Goal: Information Seeking & Learning: Learn about a topic

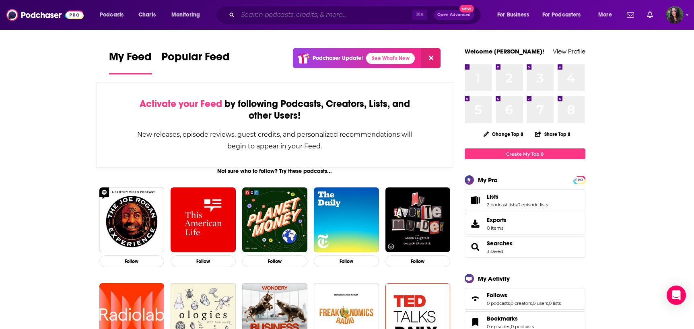
click at [271, 10] on input "Search podcasts, credits, & more..." at bounding box center [325, 14] width 175 height 13
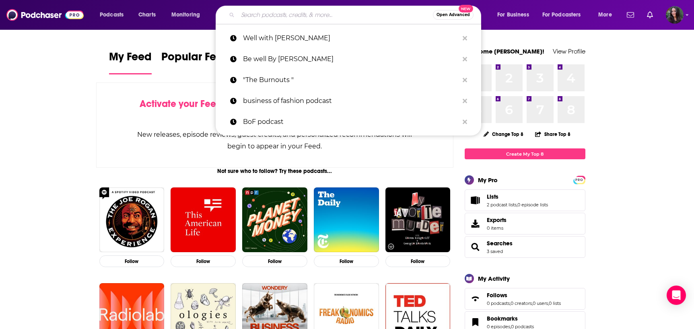
paste input "Move with Heart - [PERSON_NAME]"
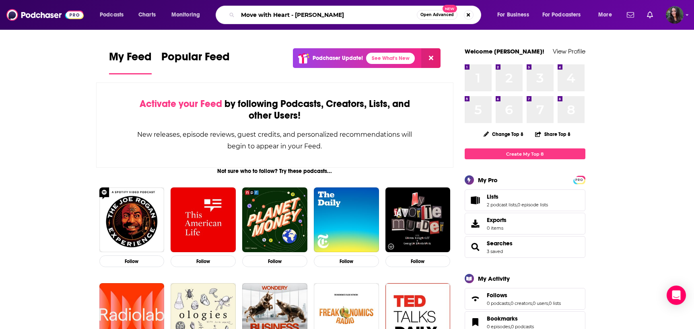
type input "Move with Heart - [PERSON_NAME]"
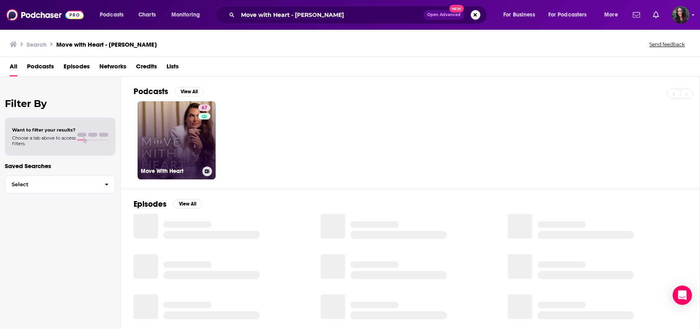
click at [186, 140] on link "67 Move With Heart" at bounding box center [177, 140] width 78 height 78
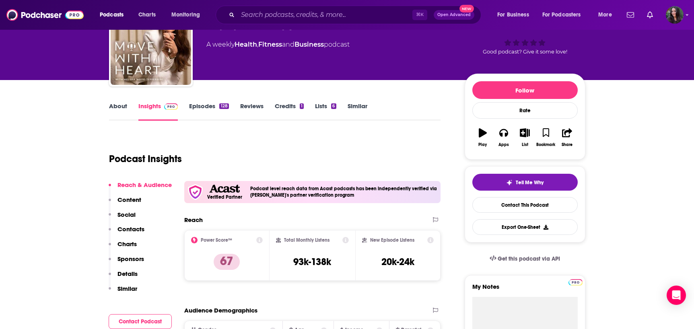
scroll to position [54, 0]
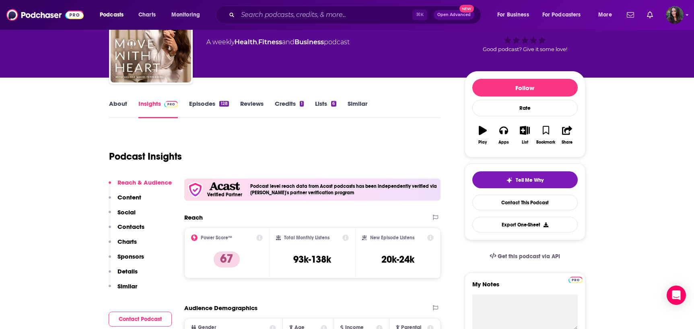
click at [119, 102] on link "About" at bounding box center [118, 109] width 18 height 19
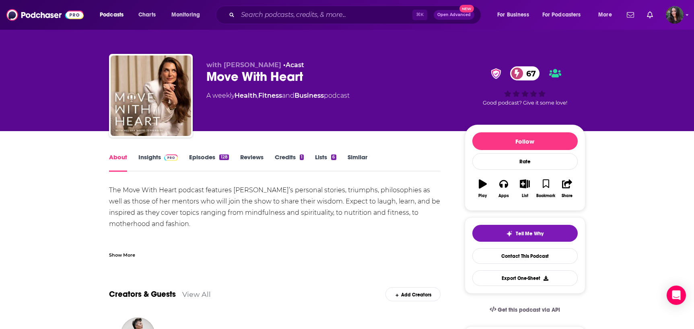
click at [128, 254] on div "Show More" at bounding box center [122, 255] width 26 height 8
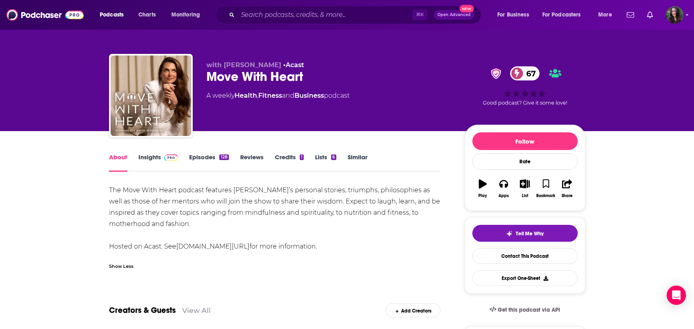
drag, startPoint x: 106, startPoint y: 190, endPoint x: 271, endPoint y: 209, distance: 165.6
copy div "The Move With Heart podcast features [PERSON_NAME]’s personal stories, triumphs…"
click at [201, 155] on link "Episodes 128" at bounding box center [208, 162] width 39 height 19
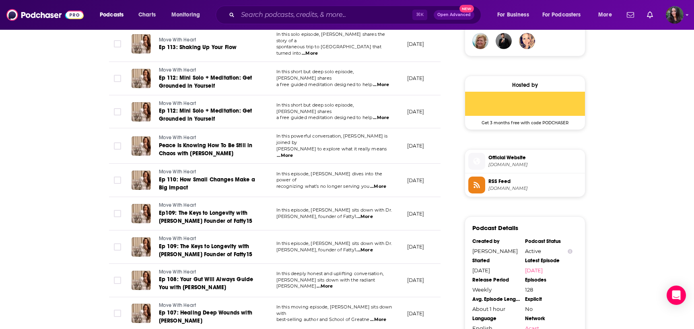
scroll to position [608, 0]
click at [270, 13] on input "Search podcasts, credits, & more..." at bounding box center [325, 14] width 175 height 13
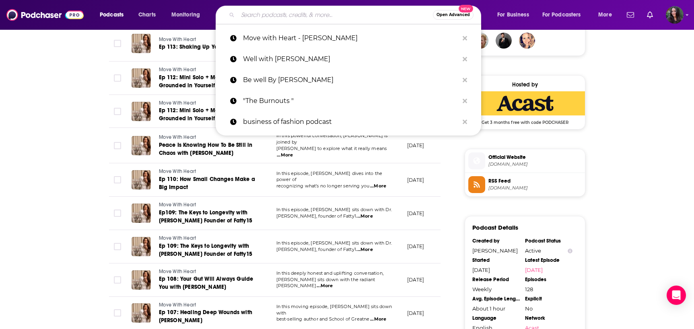
paste input "The Wellness Process"
type input "The Wellness Process"
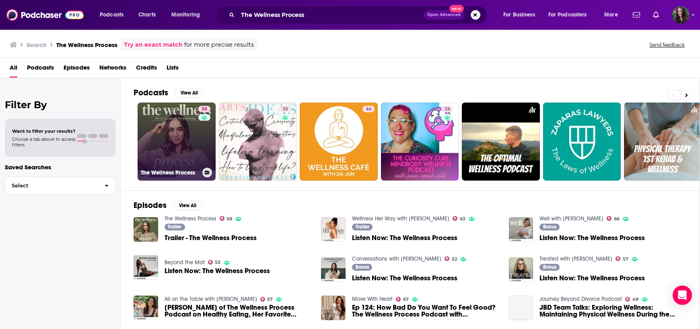
click at [177, 139] on link "58 The Wellness Process" at bounding box center [177, 142] width 78 height 78
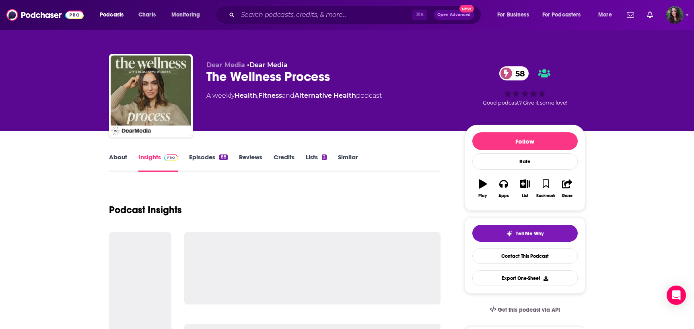
click at [112, 159] on link "About" at bounding box center [118, 162] width 18 height 19
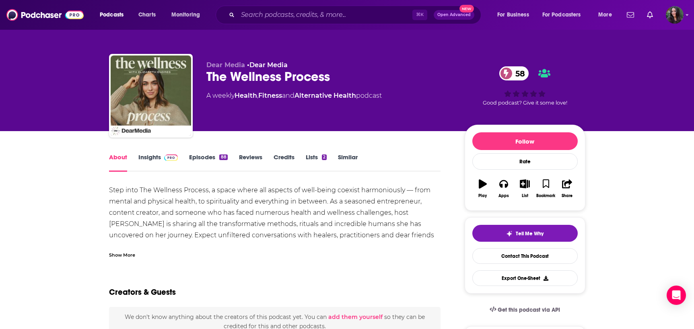
click at [119, 253] on div "Show More" at bounding box center [122, 255] width 26 height 8
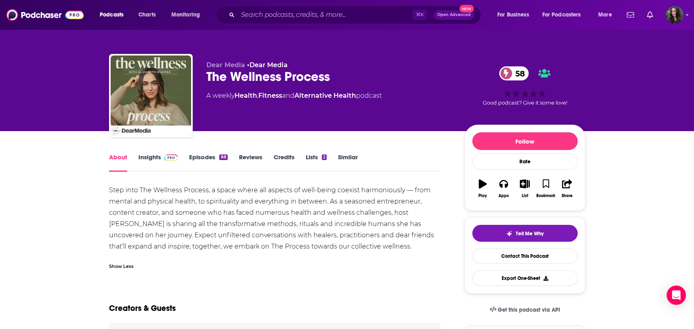
drag, startPoint x: 104, startPoint y: 189, endPoint x: 379, endPoint y: 243, distance: 279.7
copy div "Step into The Wellness Process, a space where all aspects of well-being coexist…"
click at [198, 157] on link "Episodes 88" at bounding box center [208, 162] width 38 height 19
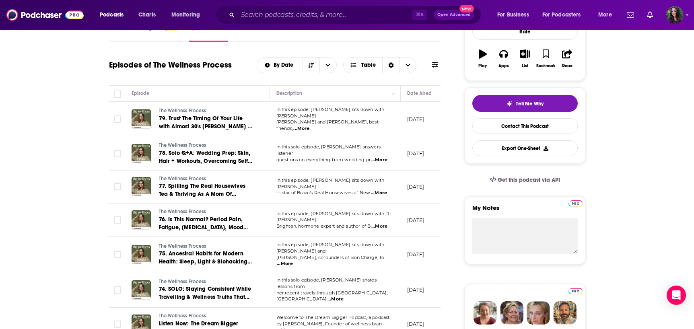
scroll to position [140, 0]
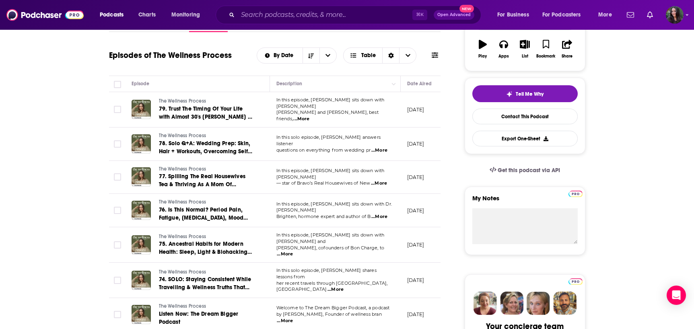
click at [379, 180] on span "...More" at bounding box center [379, 183] width 16 height 6
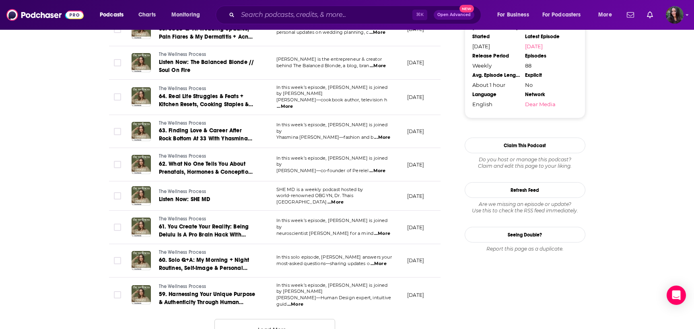
scroll to position [766, 0]
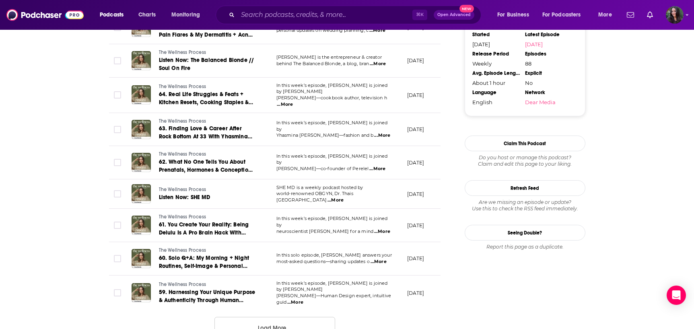
click at [270, 317] on button "Load More ..." at bounding box center [274, 328] width 121 height 22
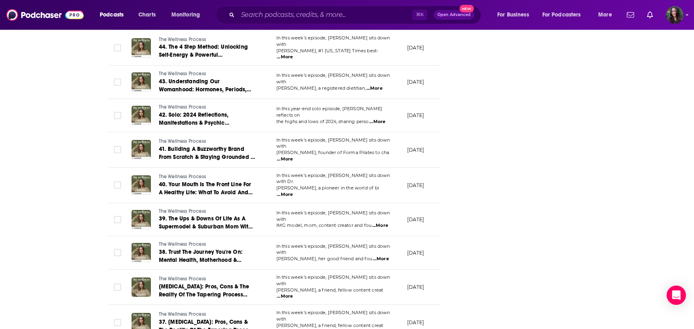
scroll to position [1595, 0]
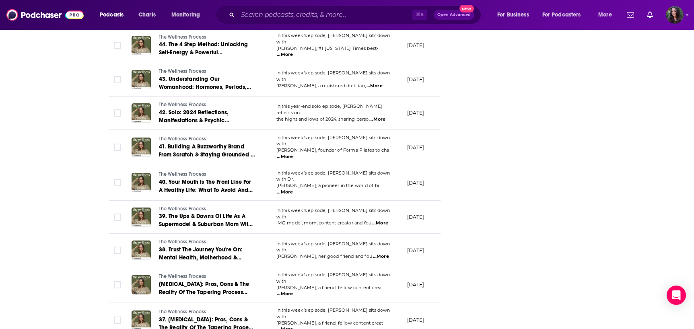
click at [383, 220] on span "...More" at bounding box center [380, 223] width 16 height 6
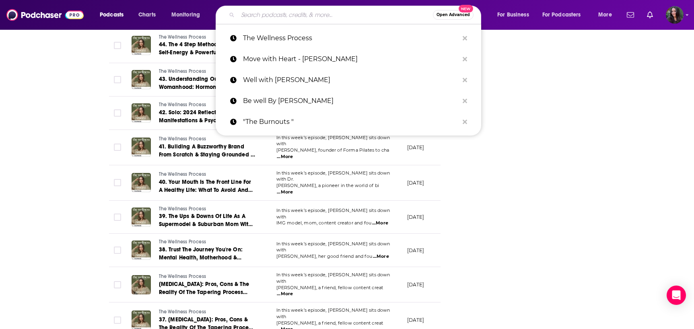
click at [277, 21] on input "Search podcasts, credits, & more..." at bounding box center [335, 14] width 195 height 13
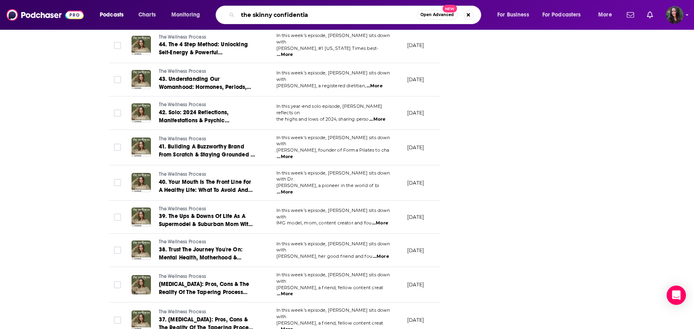
type input "the skinny confidentia;"
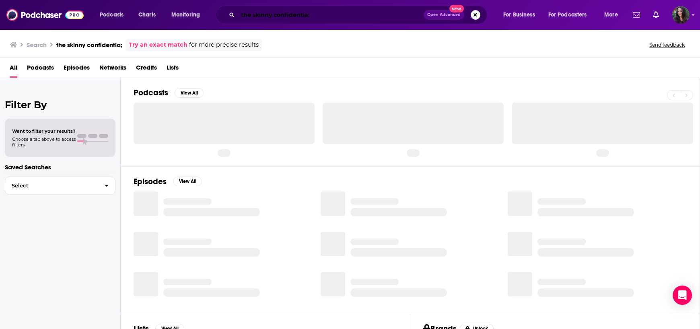
click at [325, 17] on input "the skinny confidentia;" at bounding box center [331, 14] width 186 height 13
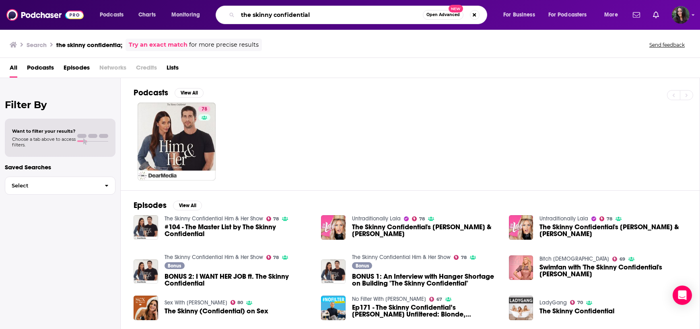
type input "the skinny confidential"
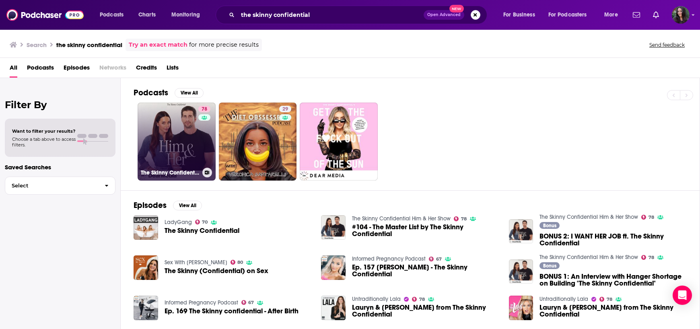
click at [168, 141] on link "78 The Skinny Confidential Him & Her Show" at bounding box center [177, 142] width 78 height 78
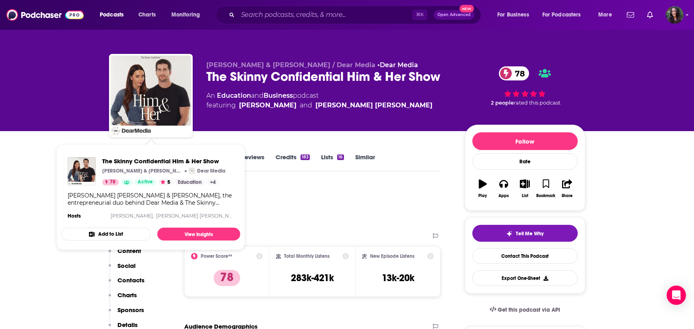
click at [184, 198] on div "[PERSON_NAME] [PERSON_NAME] & [PERSON_NAME], the entrepreneurial duo behind Dea…" at bounding box center [151, 199] width 166 height 14
click at [374, 204] on div "Podcast Insights" at bounding box center [271, 205] width 325 height 41
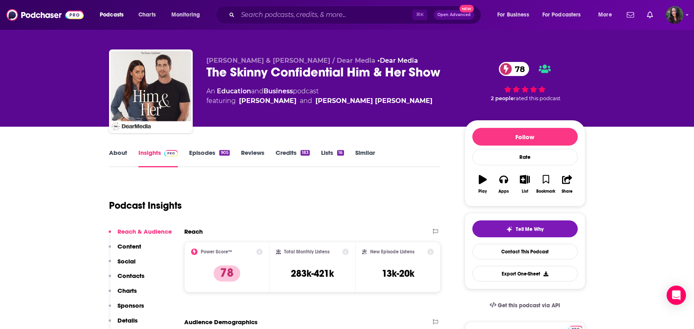
scroll to position [14, 0]
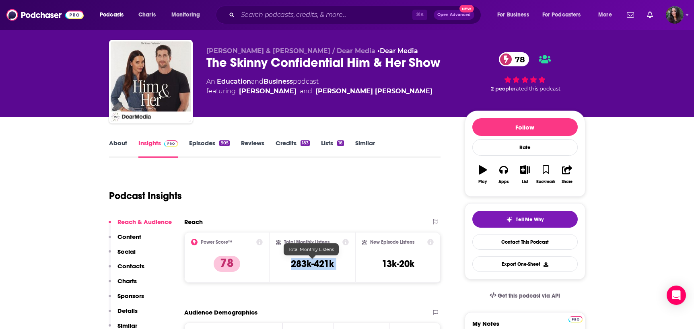
drag, startPoint x: 282, startPoint y: 261, endPoint x: 356, endPoint y: 267, distance: 74.3
click at [356, 267] on div "Power Score™ 78 Total Monthly Listens 283k-421k New Episode Listens 13k-20k" at bounding box center [312, 257] width 257 height 51
copy div "283k-421k"
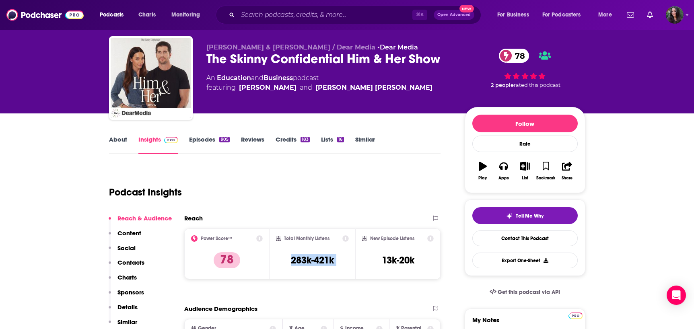
scroll to position [84, 0]
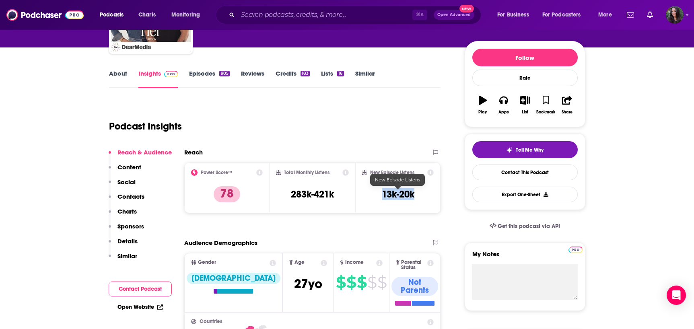
drag, startPoint x: 409, startPoint y: 191, endPoint x: 419, endPoint y: 191, distance: 10.1
click at [419, 191] on div "New Episode Listens 13k-20k" at bounding box center [398, 187] width 72 height 37
copy h3 "13k-20k"
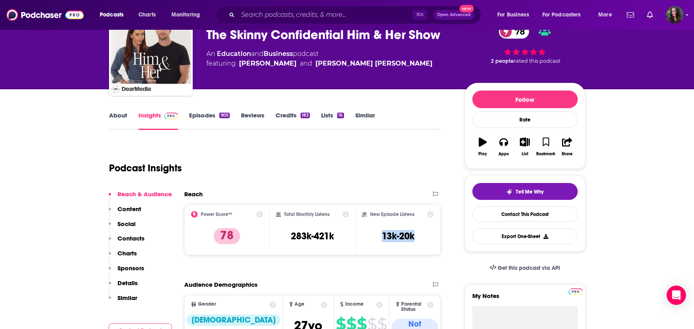
scroll to position [41, 0]
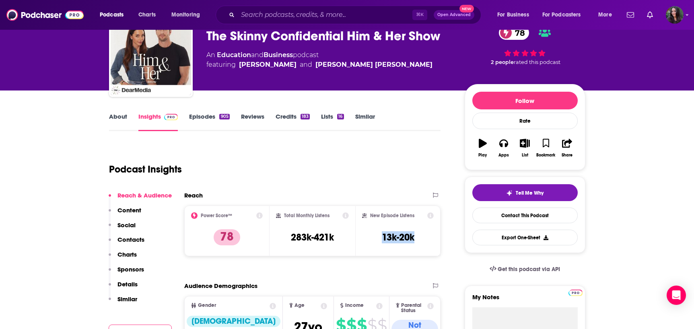
click at [125, 118] on link "About" at bounding box center [118, 122] width 18 height 19
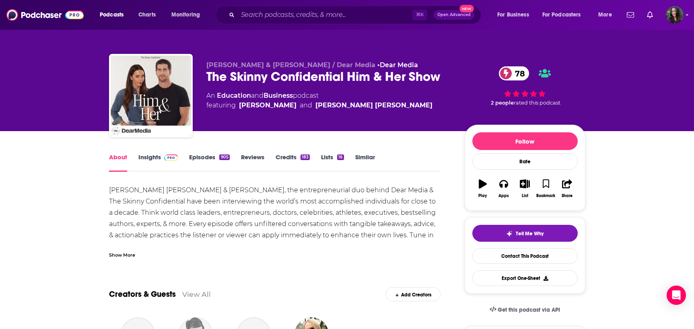
click at [116, 255] on div "Show More" at bounding box center [122, 255] width 26 height 8
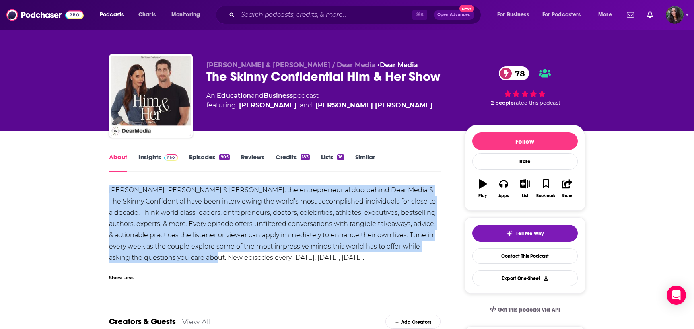
drag, startPoint x: 106, startPoint y: 192, endPoint x: 202, endPoint y: 259, distance: 117.4
copy div "[PERSON_NAME] [PERSON_NAME] & [PERSON_NAME], the entrepreneurial duo behind Dea…"
click at [194, 158] on link "Episodes 905" at bounding box center [209, 162] width 40 height 19
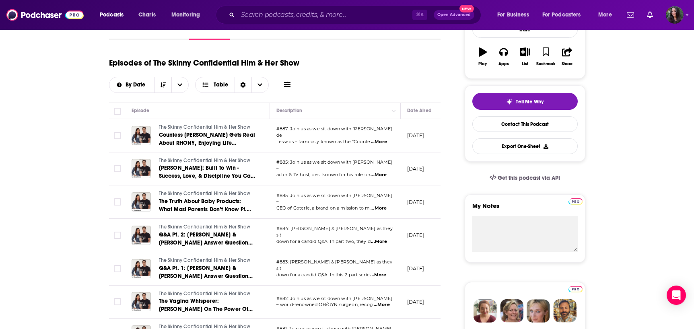
scroll to position [133, 0]
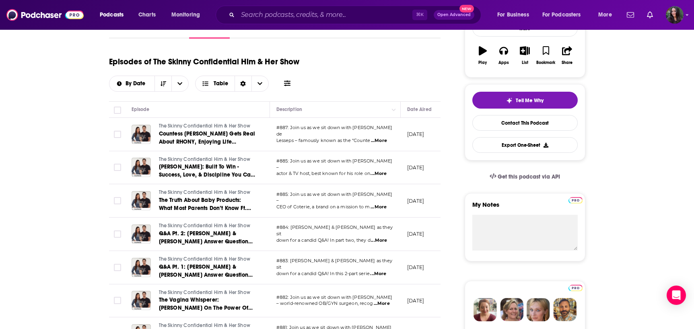
click at [387, 171] on span "...More" at bounding box center [379, 174] width 16 height 6
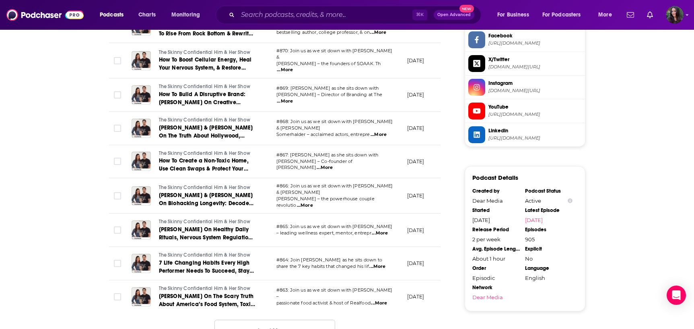
scroll to position [837, 0]
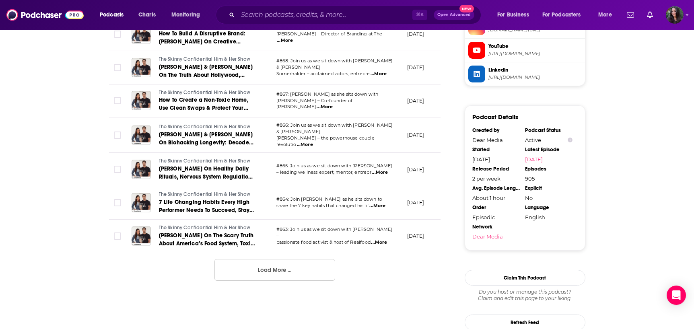
click at [284, 266] on button "Load More ..." at bounding box center [274, 270] width 121 height 22
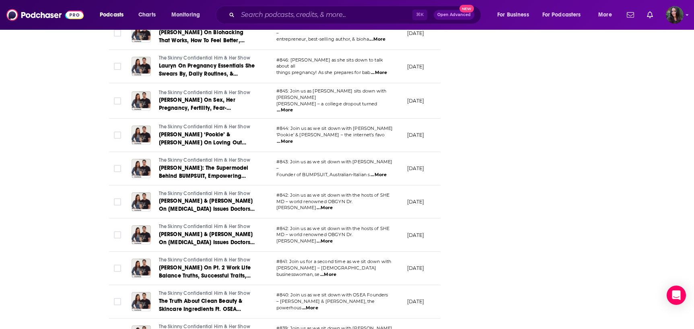
scroll to position [1634, 0]
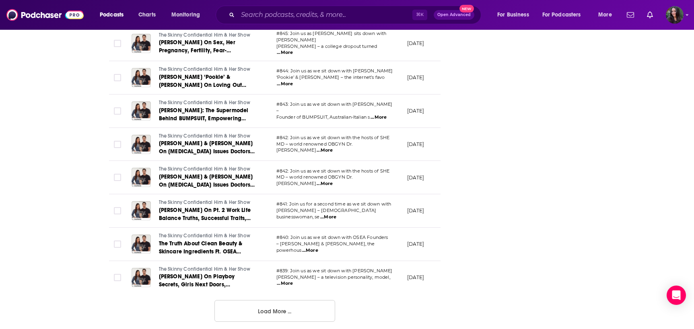
click at [291, 307] on button "Load More ..." at bounding box center [274, 311] width 121 height 22
